Goal: Information Seeking & Learning: Check status

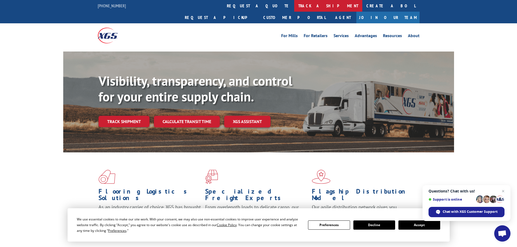
click at [294, 6] on link "track a shipment" at bounding box center [328, 6] width 68 height 12
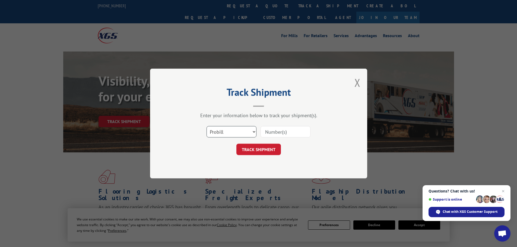
click at [219, 131] on select "Select category... Probill BOL PO" at bounding box center [232, 131] width 50 height 11
select select "po"
click at [207, 126] on select "Select category... Probill BOL PO" at bounding box center [232, 131] width 50 height 11
click at [295, 131] on input at bounding box center [286, 131] width 50 height 11
paste input "01526654"
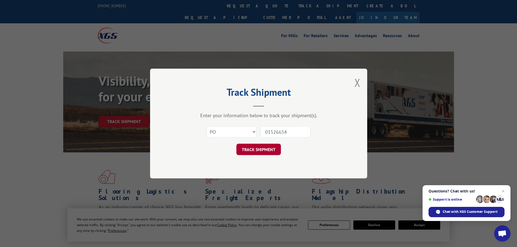
type input "01526654"
click at [241, 150] on button "TRACK SHIPMENT" at bounding box center [258, 149] width 45 height 11
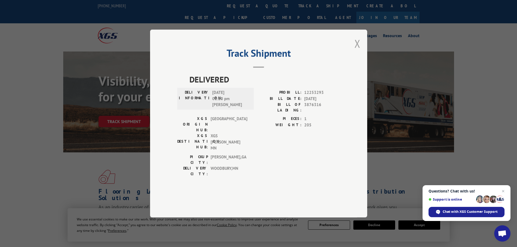
click at [356, 51] on button "Close modal" at bounding box center [358, 43] width 6 height 14
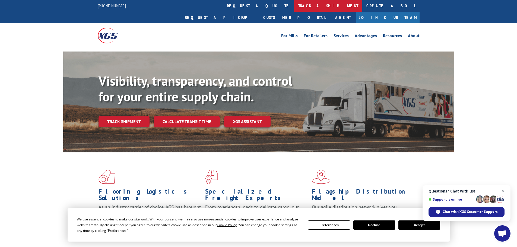
click at [294, 6] on link "track a shipment" at bounding box center [328, 6] width 68 height 12
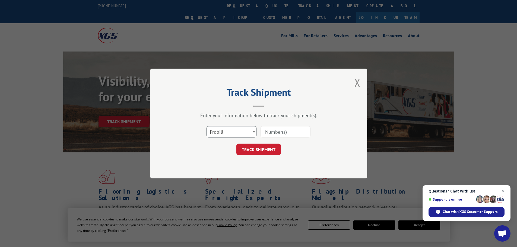
click at [223, 132] on select "Select category... Probill BOL PO" at bounding box center [232, 131] width 50 height 11
select select "po"
click at [207, 126] on select "Select category... Probill BOL PO" at bounding box center [232, 131] width 50 height 11
click at [272, 130] on input at bounding box center [286, 131] width 50 height 11
paste input "01526642"
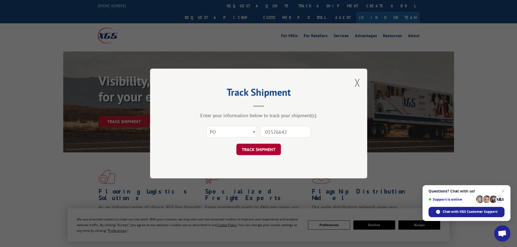
type input "01526642"
click at [259, 150] on button "TRACK SHIPMENT" at bounding box center [258, 149] width 45 height 11
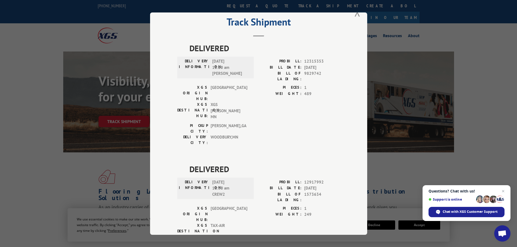
scroll to position [22, 0]
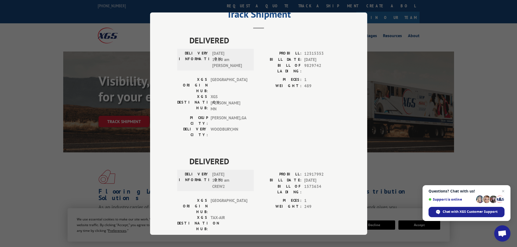
click at [451, 146] on div "Track Shipment DELIVERED DELIVERY INFORMATION: [DATE] 11:20 am [PERSON_NAME] PR…" at bounding box center [258, 123] width 517 height 247
